Goal: Information Seeking & Learning: Learn about a topic

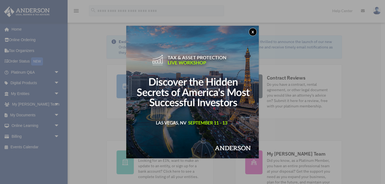
click at [253, 31] on button "x" at bounding box center [253, 32] width 8 height 8
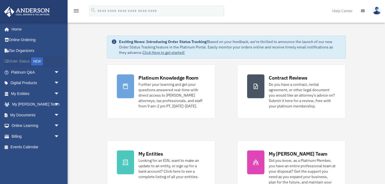
click at [25, 62] on link "Order Status NEW" at bounding box center [36, 61] width 64 height 11
click at [57, 114] on span "arrow_drop_down" at bounding box center [59, 114] width 11 height 11
click at [20, 127] on link "Box" at bounding box center [38, 125] width 60 height 11
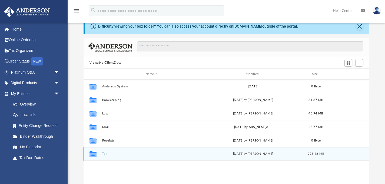
scroll to position [21, 0]
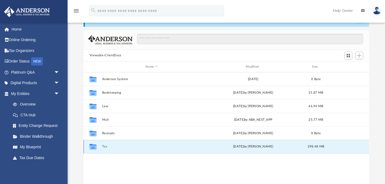
click at [104, 147] on button "Tax" at bounding box center [151, 147] width 99 height 4
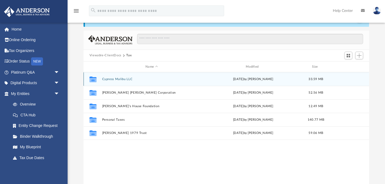
click at [112, 78] on button "Cypress Malibu LLC" at bounding box center [151, 79] width 99 height 4
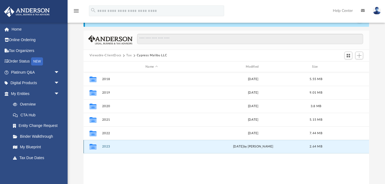
click at [105, 147] on button "2023" at bounding box center [151, 147] width 99 height 4
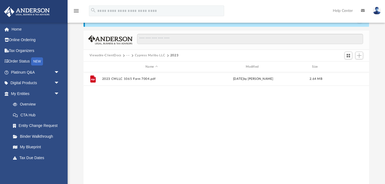
click at [105, 55] on button "Viewable-ClientDocs" at bounding box center [105, 55] width 32 height 5
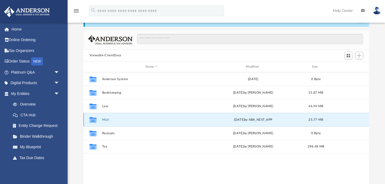
click at [106, 119] on button "Mail" at bounding box center [151, 120] width 99 height 4
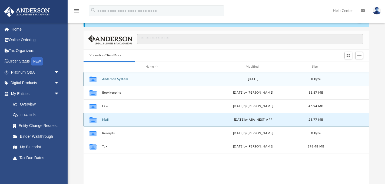
scroll to position [0, 0]
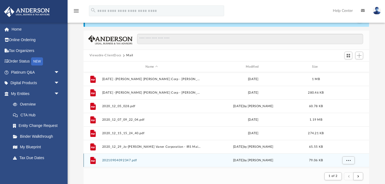
click at [122, 159] on button "20210904092347.pdf" at bounding box center [151, 160] width 99 height 4
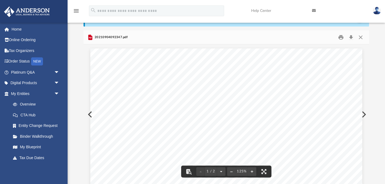
scroll to position [0, 0]
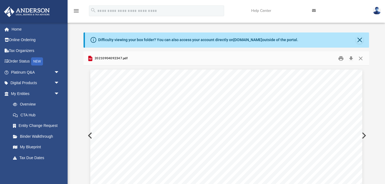
click at [89, 136] on button "Preview" at bounding box center [89, 135] width 12 height 15
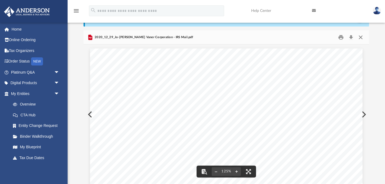
click at [360, 36] on button "Close" at bounding box center [361, 37] width 10 height 8
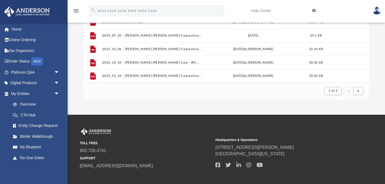
scroll to position [106, 0]
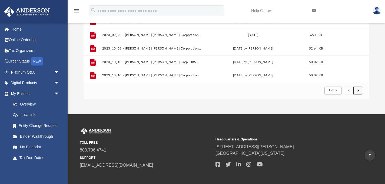
click at [358, 89] on span "submit" at bounding box center [358, 90] width 2 height 3
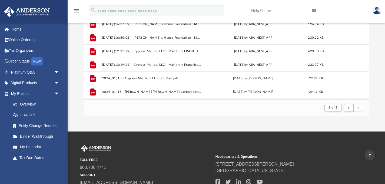
scroll to position [88, 0]
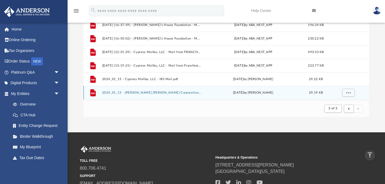
click at [175, 91] on button "2024_01_15 - Jo-Ellen Yarema Varner Corporation - IRS Mail.pdf" at bounding box center [151, 93] width 99 height 4
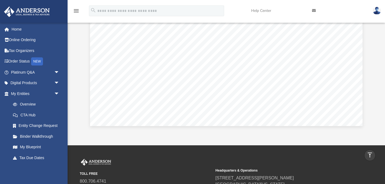
scroll to position [0, 0]
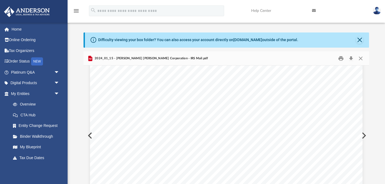
click at [90, 134] on button "Preview" at bounding box center [89, 135] width 12 height 15
click at [88, 135] on button "Preview" at bounding box center [89, 135] width 12 height 15
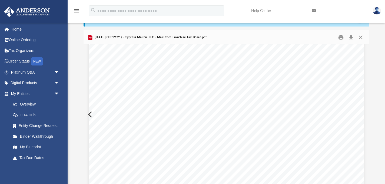
scroll to position [225, 0]
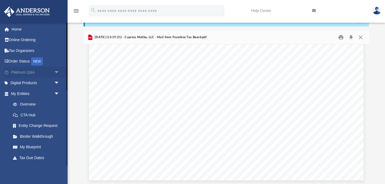
click at [25, 73] on link "Platinum Q&A arrow_drop_down" at bounding box center [36, 72] width 64 height 11
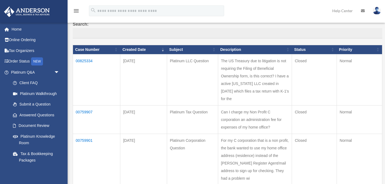
scroll to position [46, 0]
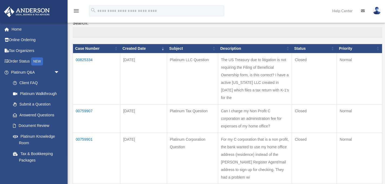
click at [88, 112] on td "00759907" at bounding box center [96, 118] width 47 height 28
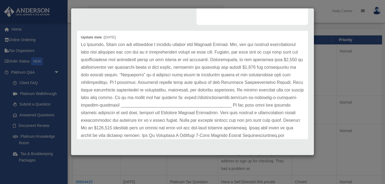
scroll to position [0, 0]
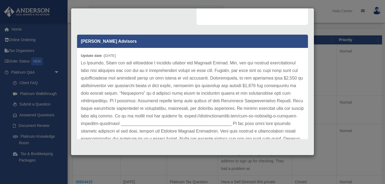
click at [83, 6] on div "Case Detail × Platinum Tax Question Case Number 00759907 Created Date [DATE] St…" at bounding box center [192, 92] width 385 height 184
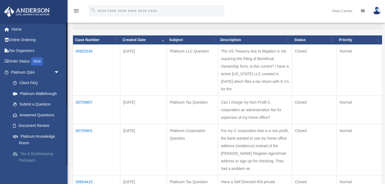
click at [36, 153] on link "Tax & Bookkeeping Packages" at bounding box center [38, 156] width 60 height 17
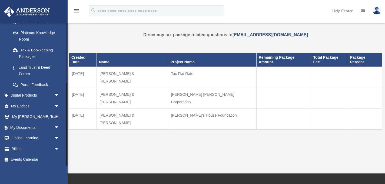
scroll to position [104, 0]
click at [58, 104] on span "arrow_drop_down" at bounding box center [59, 105] width 11 height 11
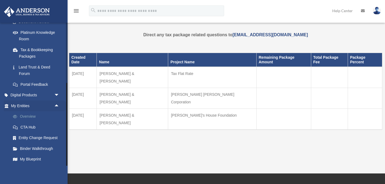
click at [31, 118] on link "Overview" at bounding box center [38, 116] width 60 height 11
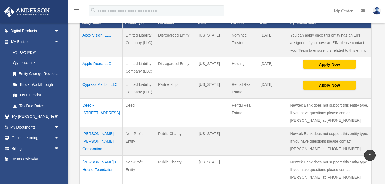
scroll to position [126, 0]
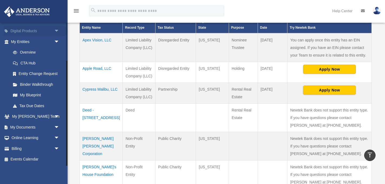
click at [56, 29] on span "arrow_drop_down" at bounding box center [59, 31] width 11 height 11
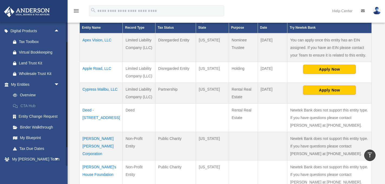
scroll to position [0, 0]
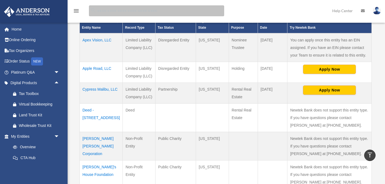
click at [102, 9] on input "search" at bounding box center [156, 10] width 135 height 11
type input "********"
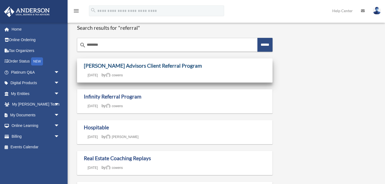
click at [106, 66] on link "[PERSON_NAME] Advisors Client Referral Program" at bounding box center [143, 65] width 118 height 6
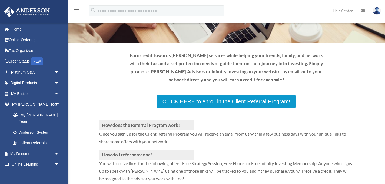
scroll to position [41, 0]
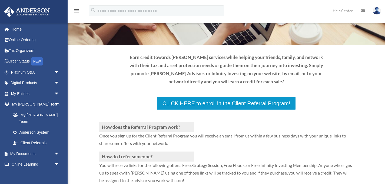
click at [39, 12] on img at bounding box center [26, 11] width 49 height 11
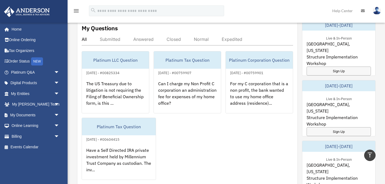
scroll to position [213, 0]
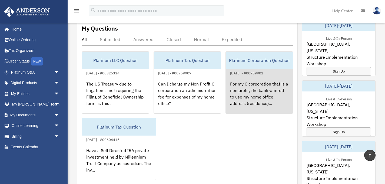
click at [250, 85] on div "For my C corporation that is a non profit, the bank wanted to use my home offic…" at bounding box center [259, 97] width 67 height 42
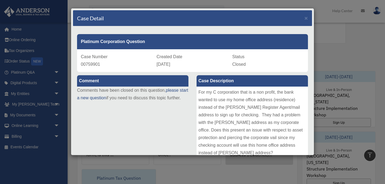
scroll to position [151, 0]
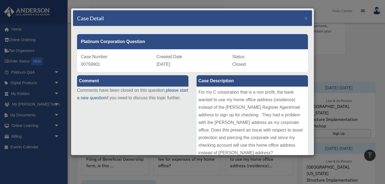
click at [36, 13] on div "Case Detail × Platinum Corporation Question Case Number 00759901 Created Date O…" at bounding box center [192, 92] width 385 height 184
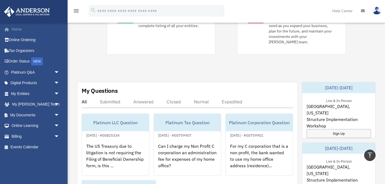
click at [18, 29] on link "Home" at bounding box center [36, 29] width 64 height 11
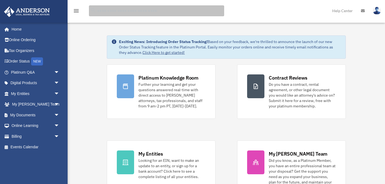
click at [112, 12] on input "search" at bounding box center [156, 10] width 135 height 11
type input "********"
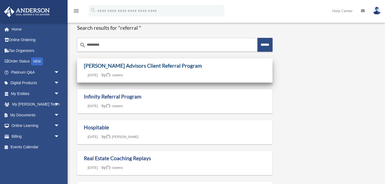
click at [103, 64] on link "[PERSON_NAME] Advisors Client Referral Program" at bounding box center [143, 65] width 118 height 6
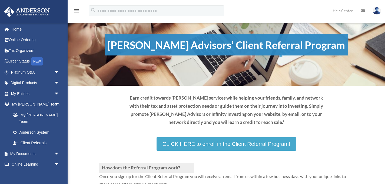
click at [195, 144] on link "CLICK HERE to enroll in the Client Referral Program!" at bounding box center [225, 144] width 139 height 14
